Goal: Information Seeking & Learning: Find specific fact

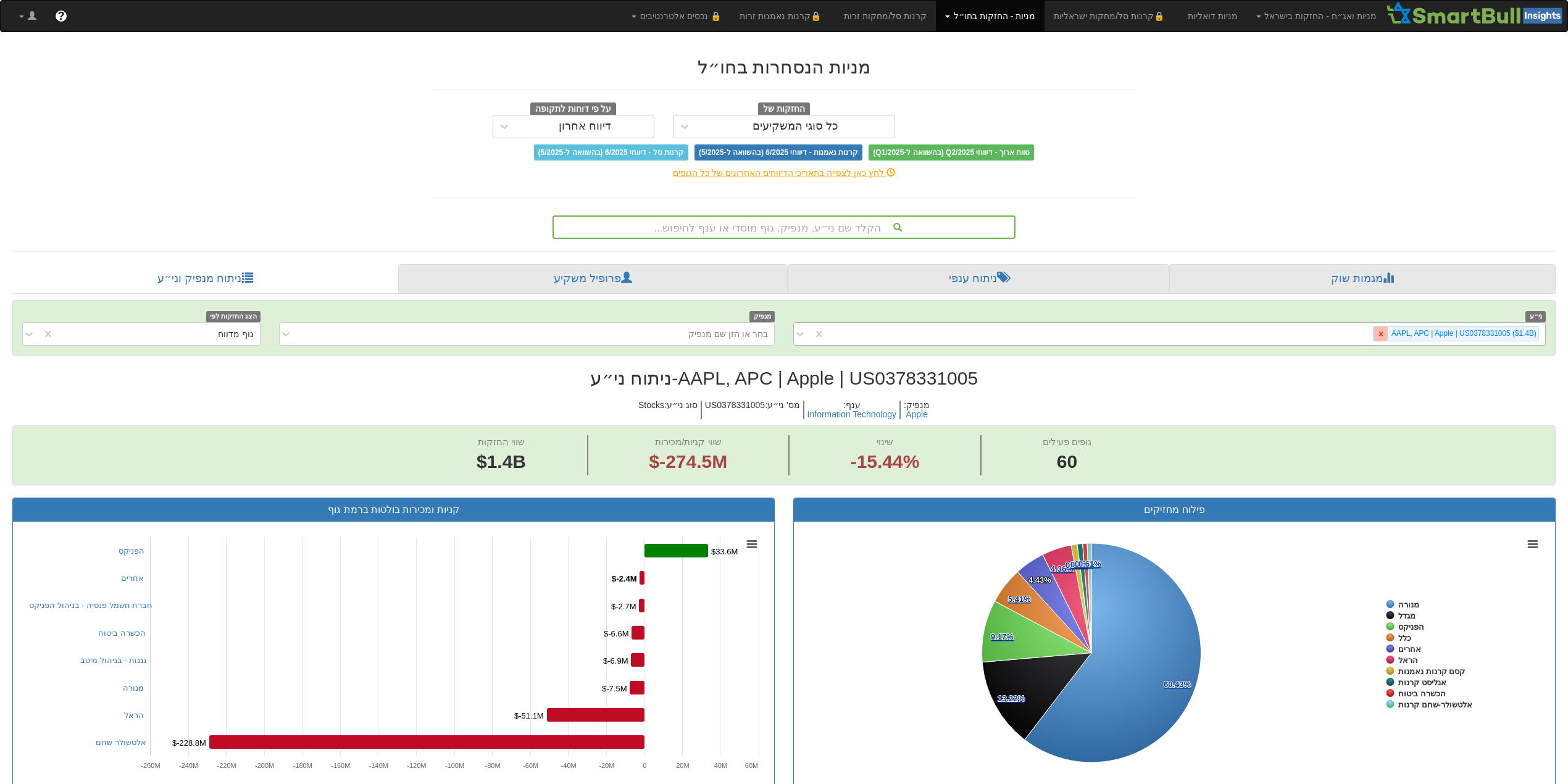
click at [1379, 332] on icon at bounding box center [1381, 334] width 9 height 9
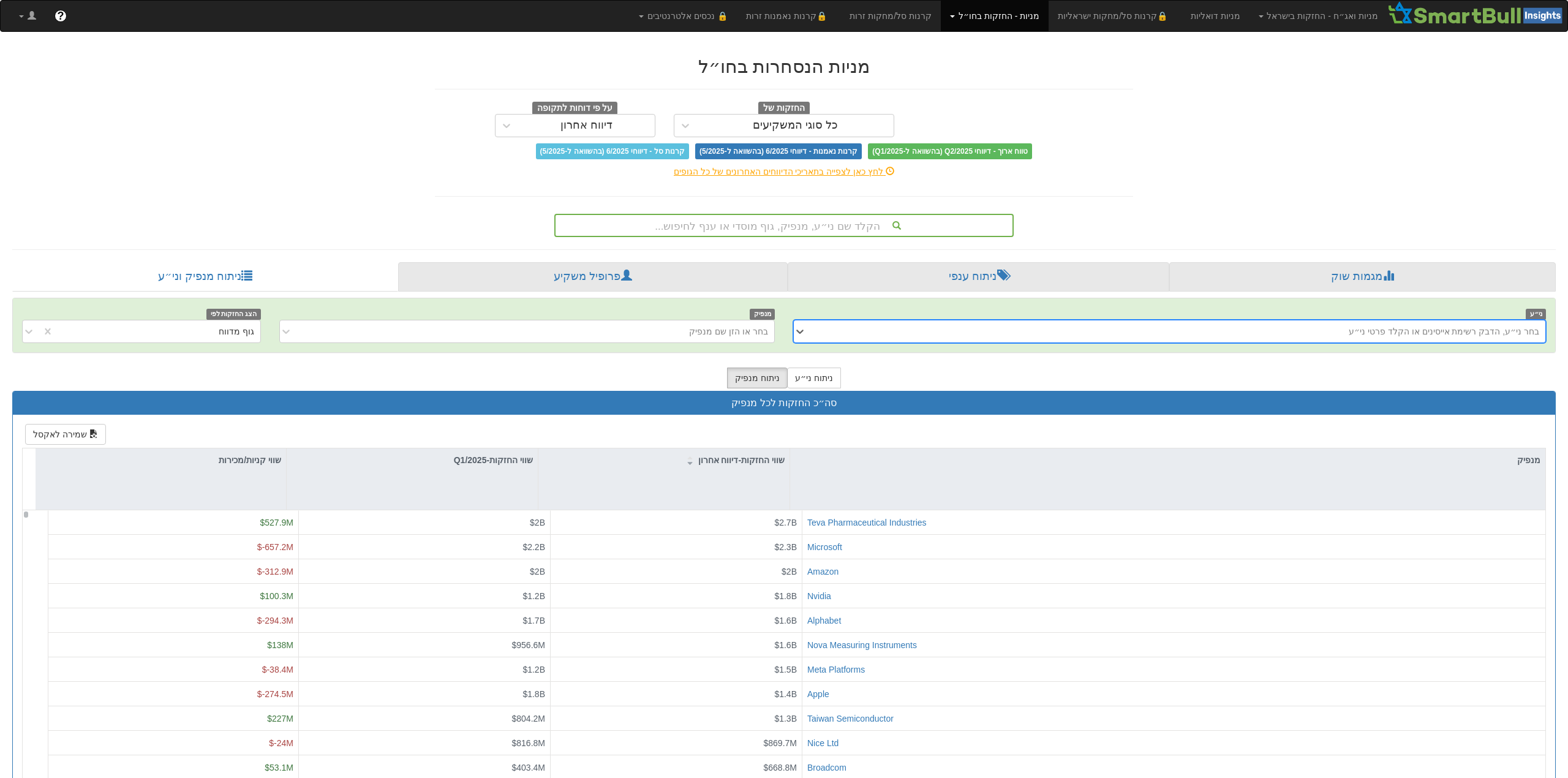
click at [1380, 336] on div "בחר ני״ע, הדבק רשימת אייסינים או הקלד פרטי ני״ע" at bounding box center [1444, 332] width 190 height 12
type input "דםמט"
click at [1263, 338] on div "דםמט" at bounding box center [1170, 331] width 727 height 20
click at [1263, 338] on div "בחר ני״ע, הדבק רשימת אייסינים או הקלד פרטי ני״ע" at bounding box center [1170, 331] width 727 height 20
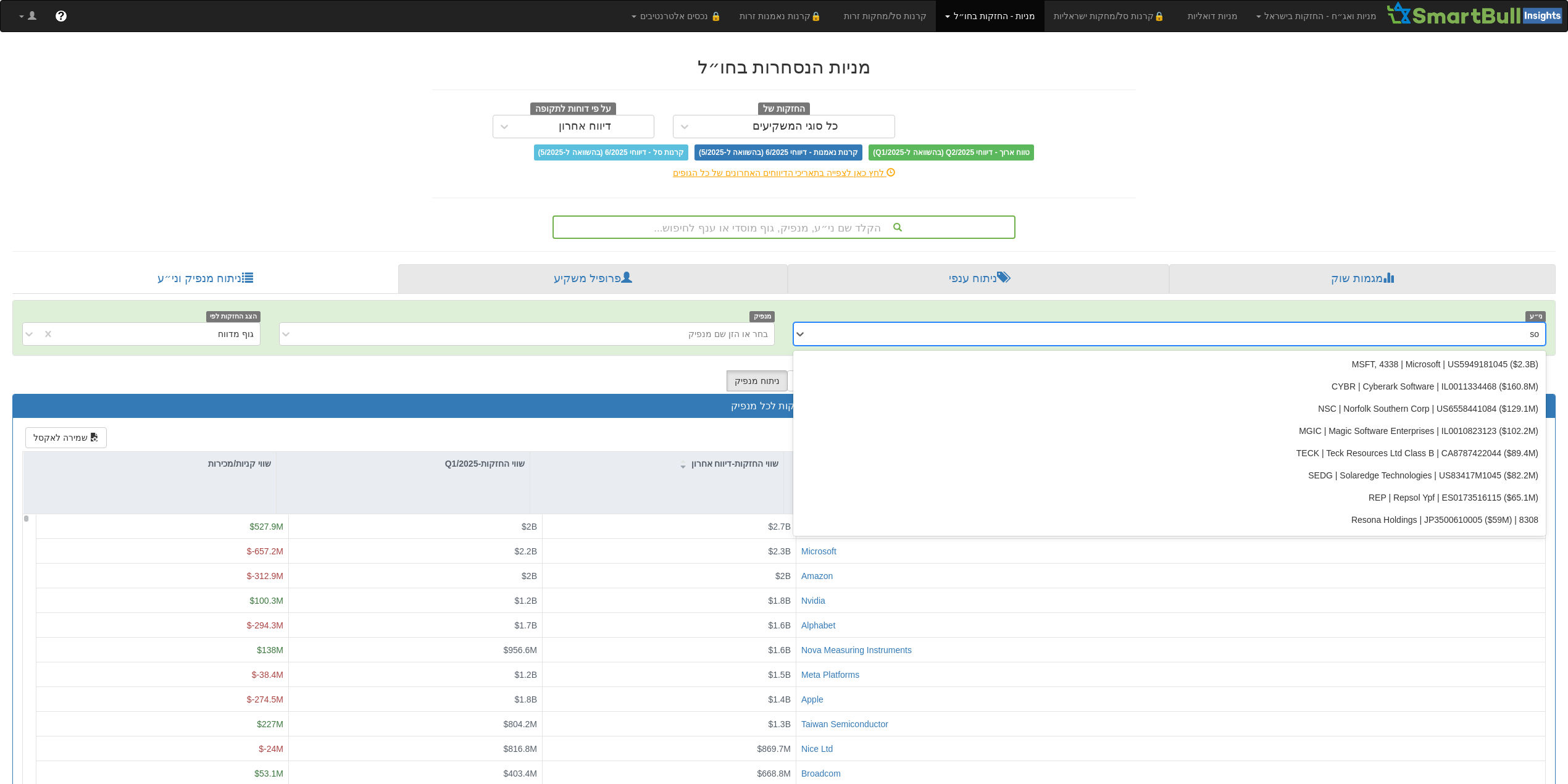
type input "s"
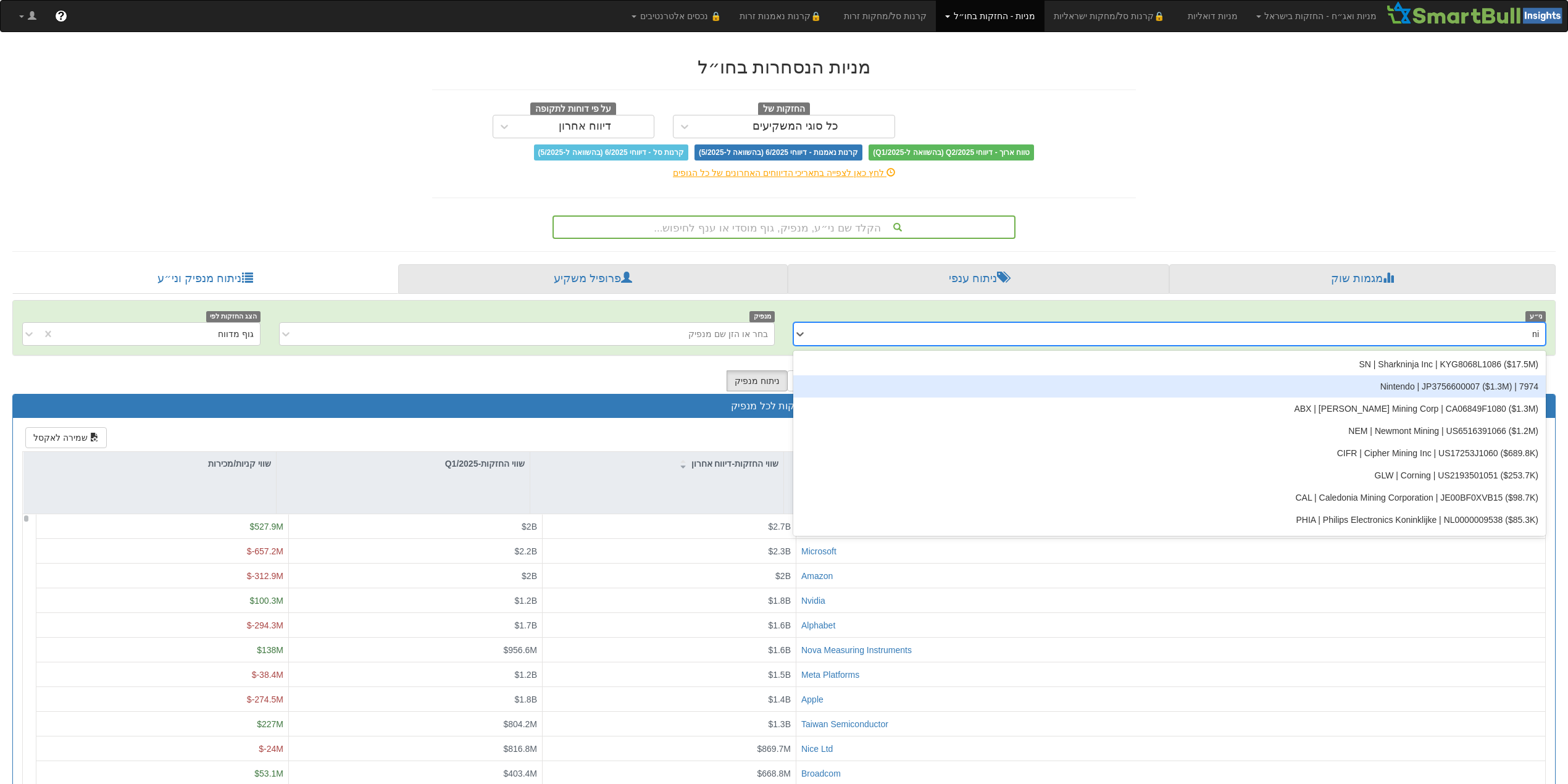
type input "n"
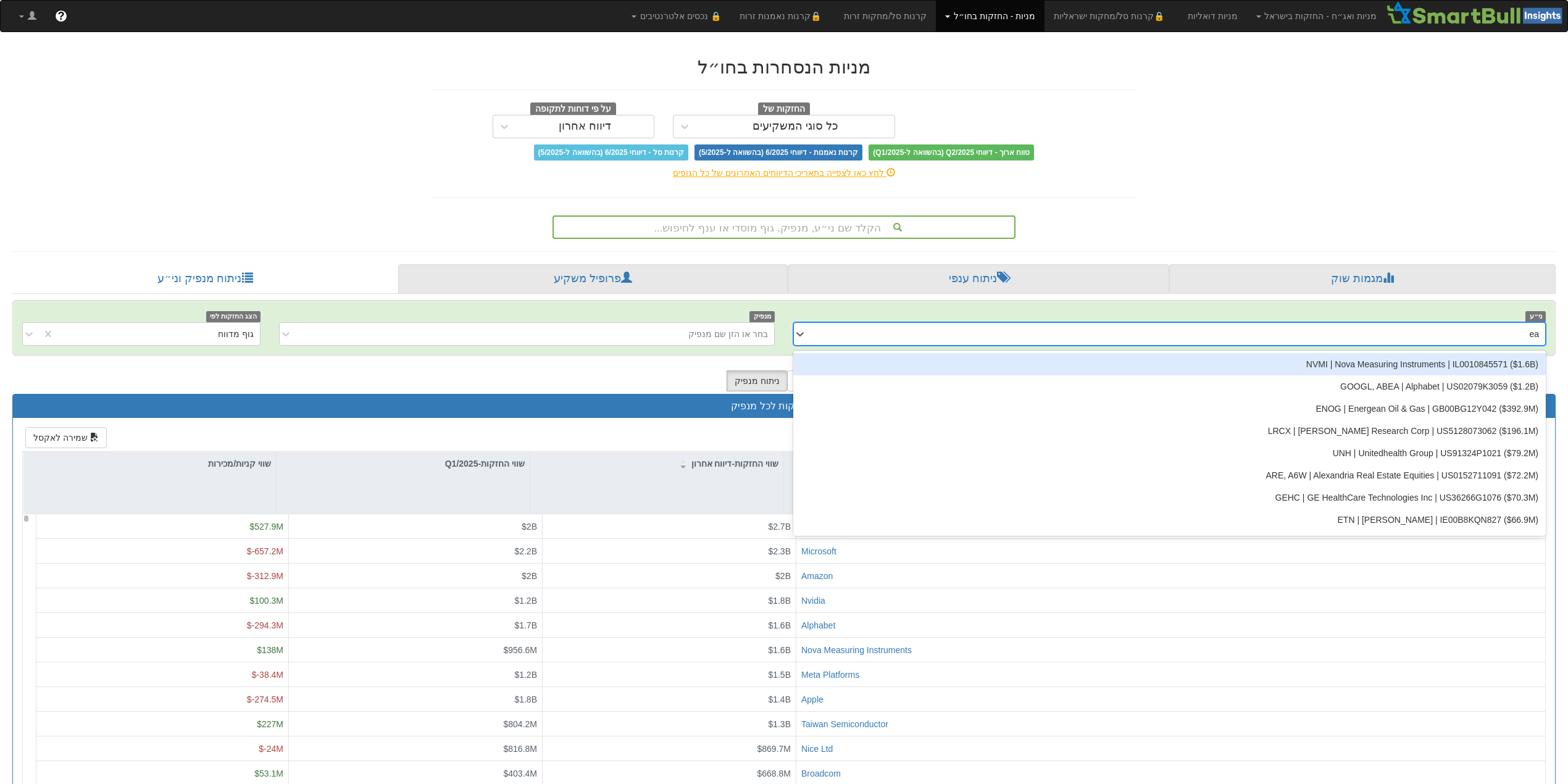
type input "e"
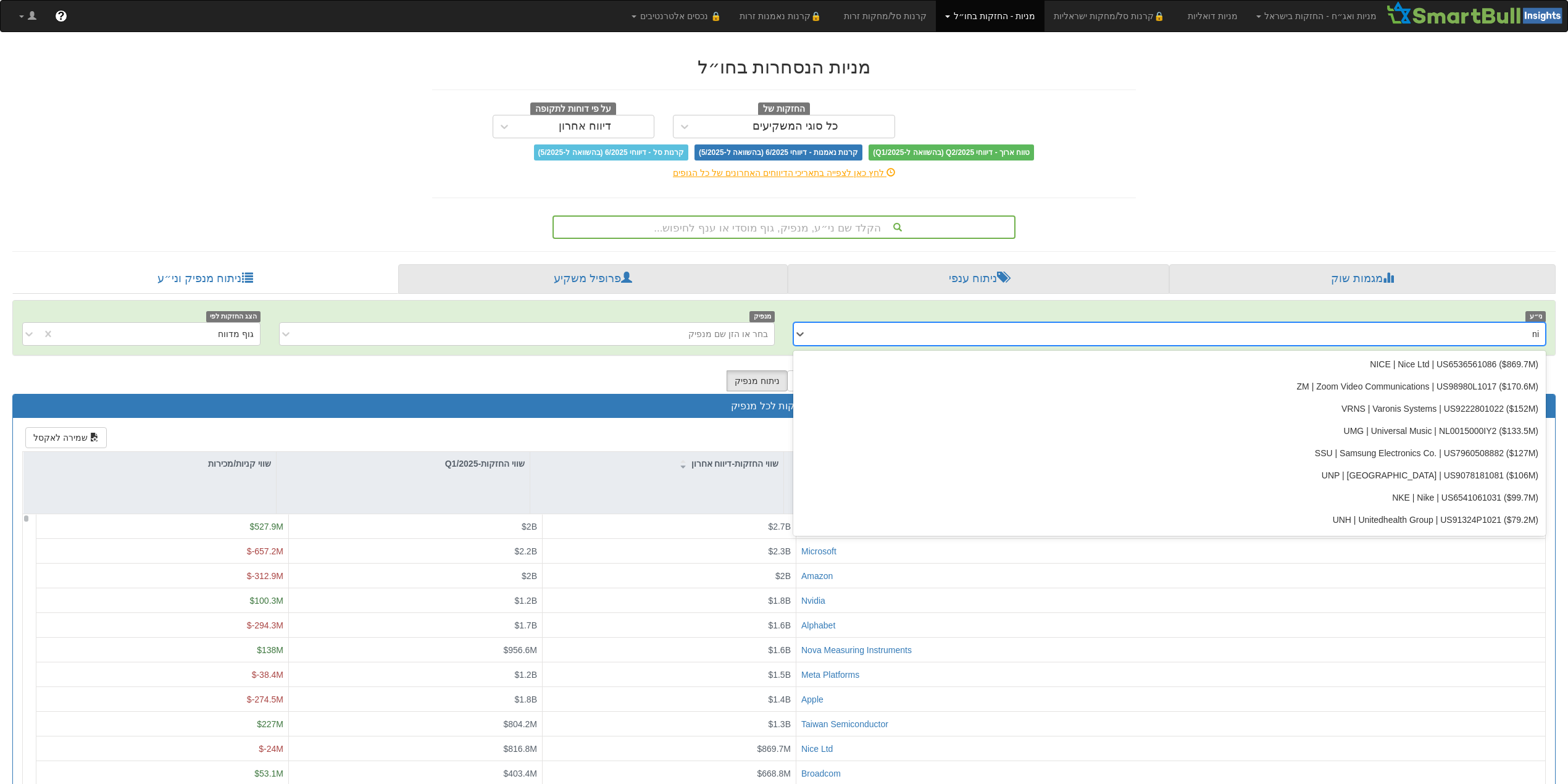
type input "n"
